Goal: Task Accomplishment & Management: Complete application form

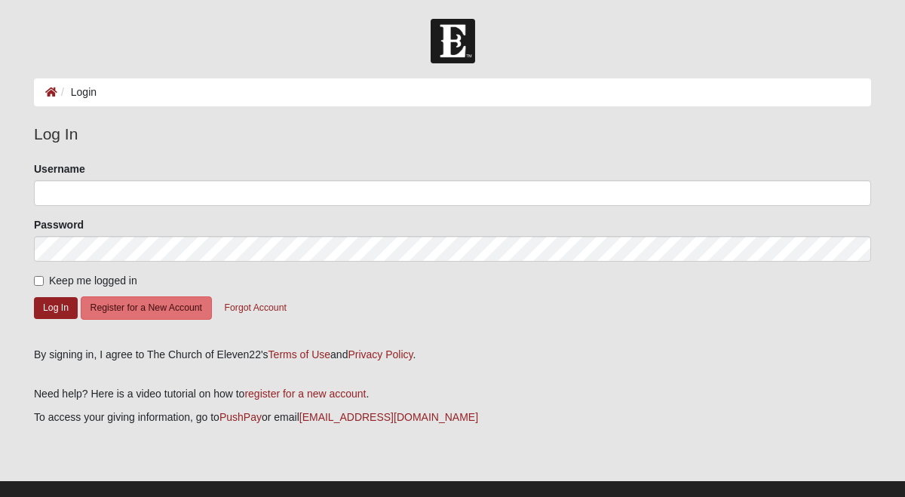
click at [253, 206] on form "Please correct the following: Username Password Keep me logged in Log In Regist…" at bounding box center [453, 248] width 838 height 175
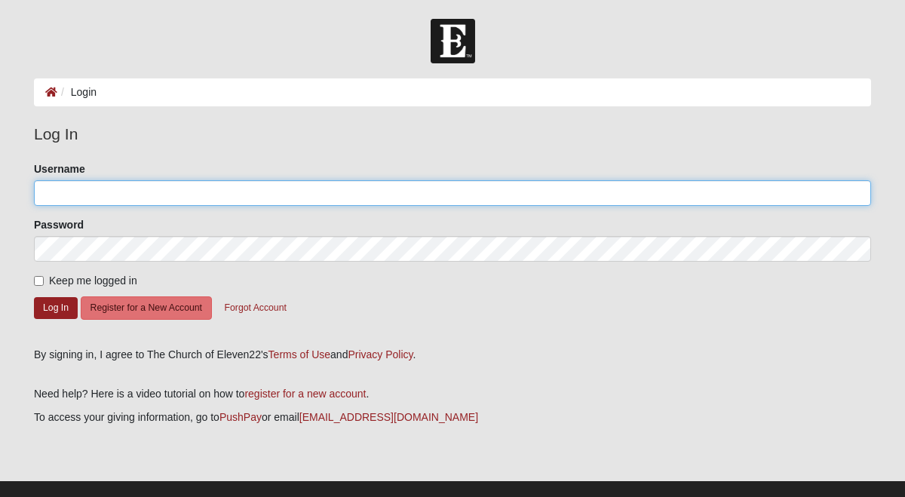
click at [227, 204] on input "Username" at bounding box center [453, 193] width 838 height 26
type input "laceyherrin"
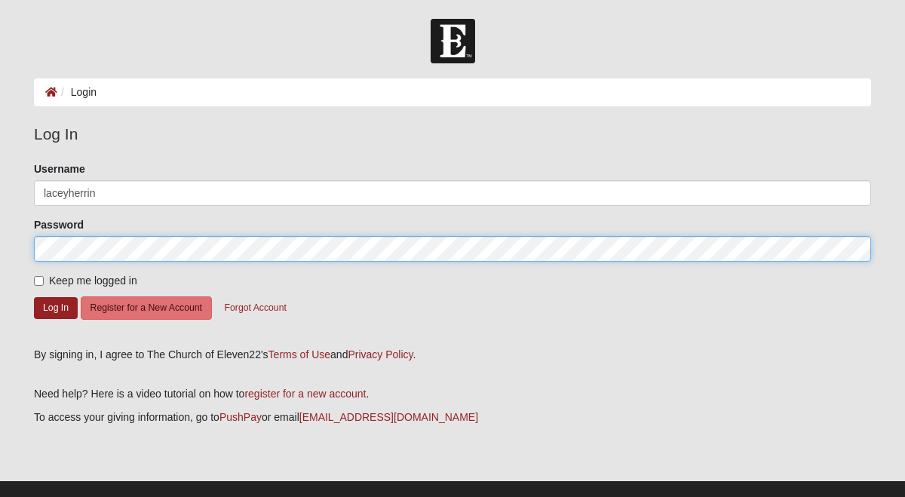
click at [34, 297] on button "Log In" at bounding box center [56, 308] width 44 height 22
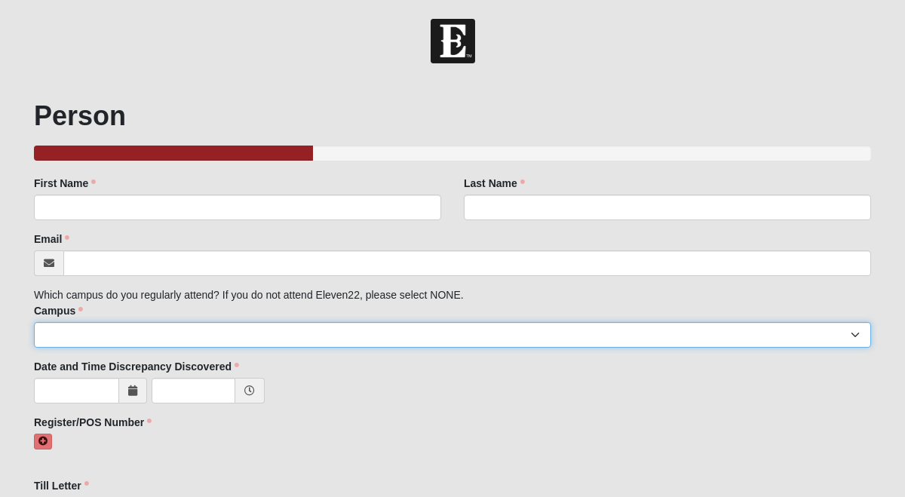
click at [342, 341] on select "Arlington Baymeadows College Park Orlando (Coming Soon) Eleven22 Online Fleming…" at bounding box center [453, 335] width 838 height 26
select select "3"
click at [34, 322] on select "Arlington Baymeadows College Park Orlando (Coming Soon) Eleven22 Online Fleming…" at bounding box center [453, 335] width 838 height 26
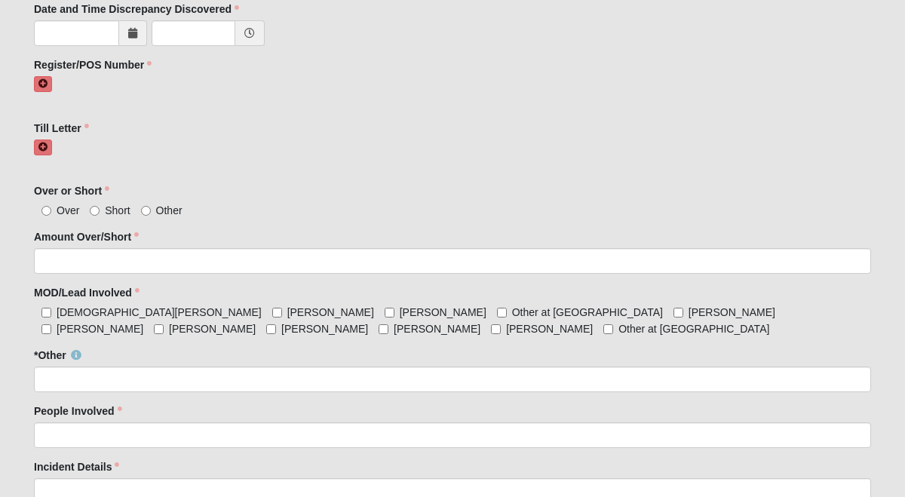
scroll to position [361, 0]
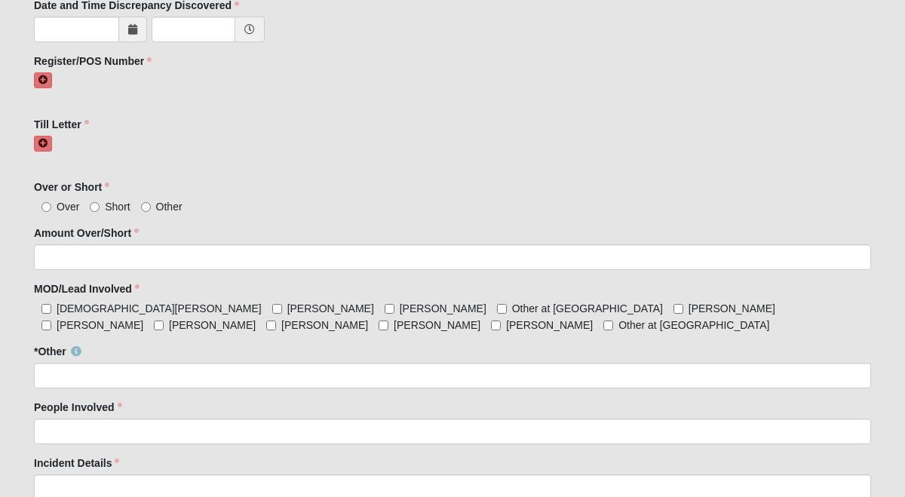
click at [156, 211] on span "Other" at bounding box center [169, 207] width 26 height 12
click at [151, 211] on input "Other" at bounding box center [146, 207] width 10 height 10
radio input "true"
click at [68, 244] on div "Amount Over/Short Amount Over/Short is required." at bounding box center [453, 248] width 838 height 45
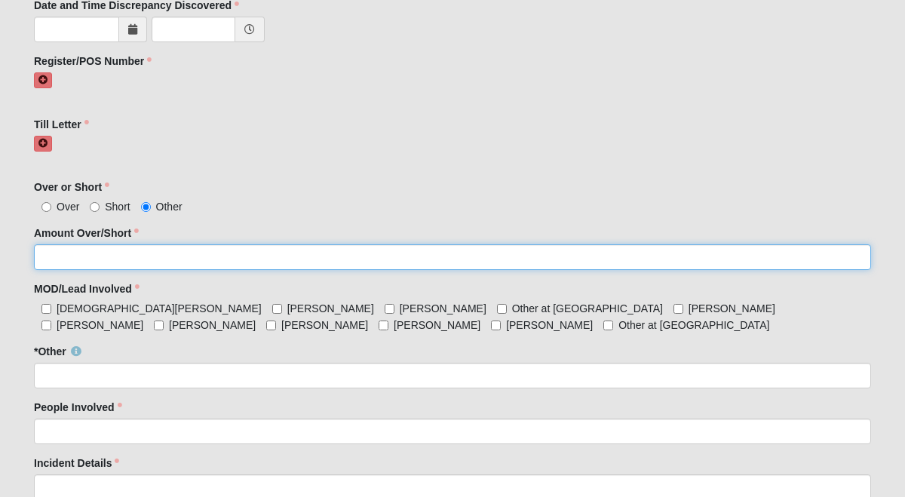
click at [68, 256] on input "Amount Over/Short" at bounding box center [453, 257] width 838 height 26
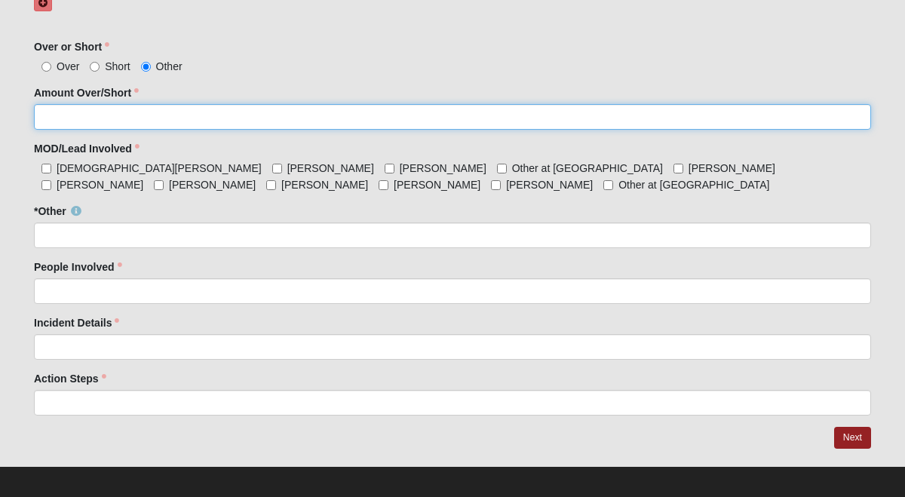
scroll to position [506, 0]
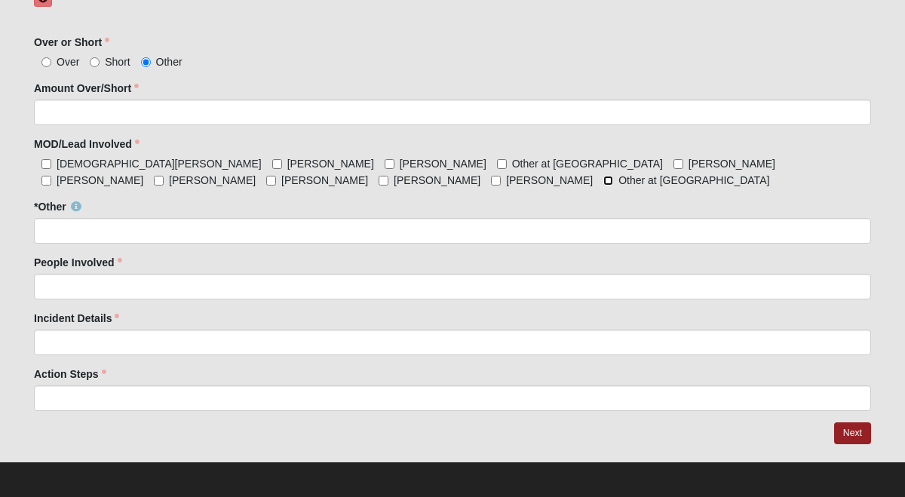
click at [604, 183] on input "Other at San Pablo" at bounding box center [609, 181] width 10 height 10
checkbox input "true"
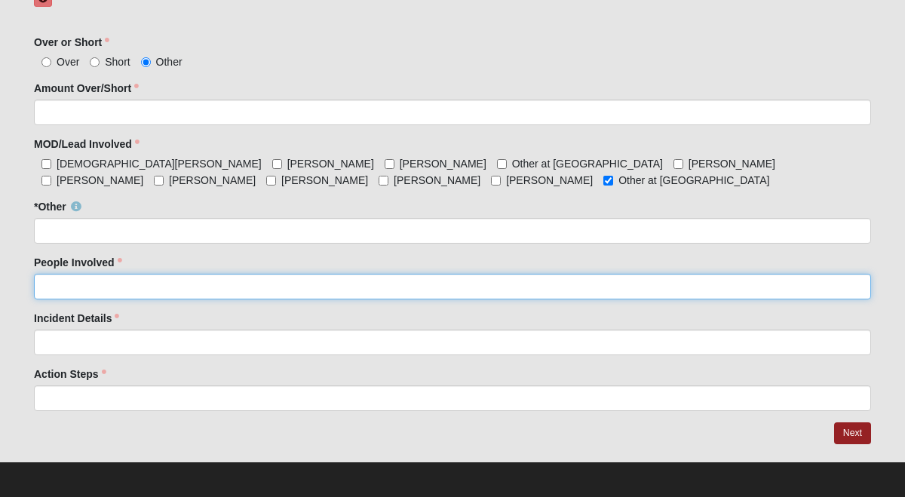
click at [56, 296] on input "People Involved" at bounding box center [453, 287] width 838 height 26
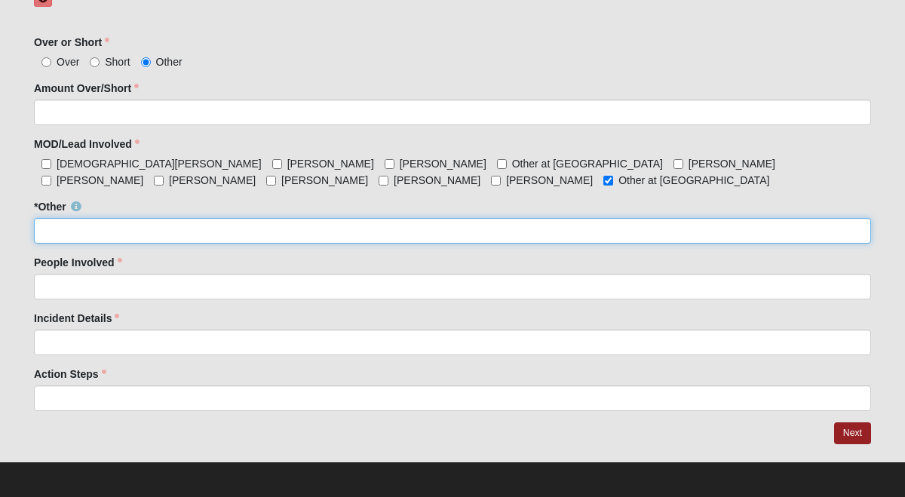
click at [55, 227] on input "*Other" at bounding box center [453, 231] width 838 height 26
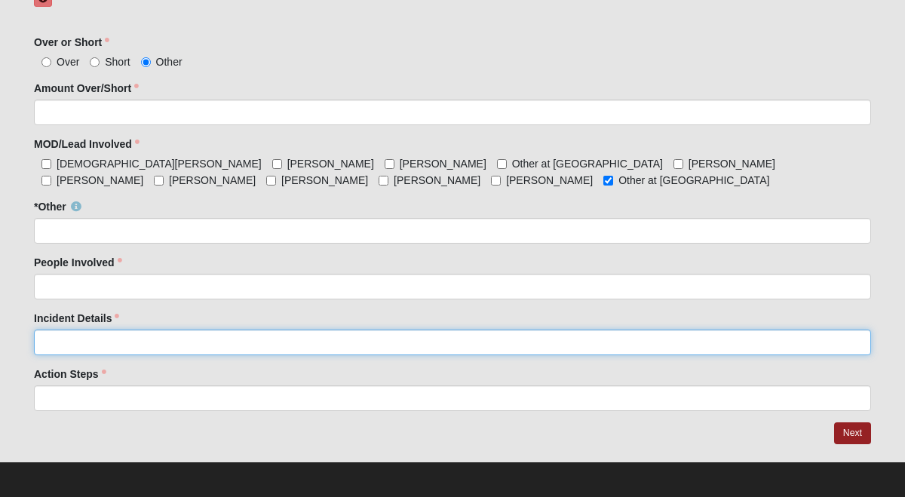
click at [73, 348] on input "Incident Details" at bounding box center [453, 343] width 838 height 26
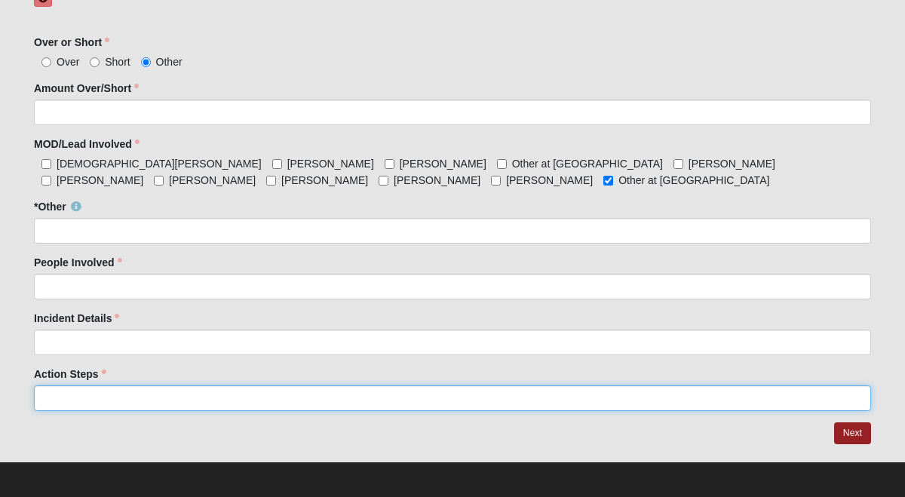
click at [64, 395] on input "Action Steps" at bounding box center [453, 399] width 838 height 26
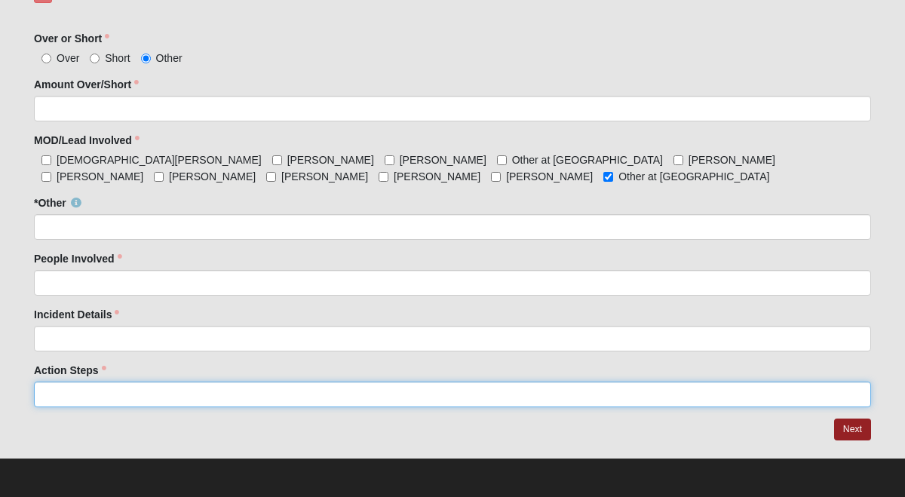
scroll to position [0, 0]
